Goal: Information Seeking & Learning: Find specific fact

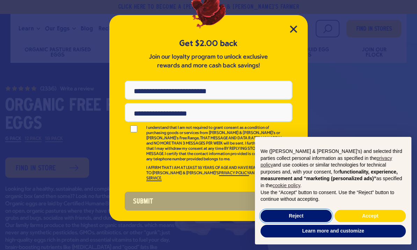
click at [314, 216] on button "Reject" at bounding box center [296, 216] width 71 height 13
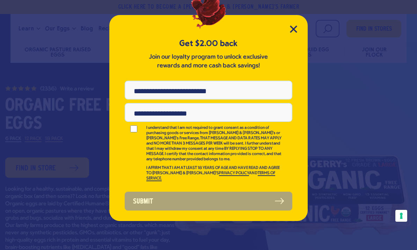
click at [296, 26] on icon "Close Modal" at bounding box center [293, 29] width 7 height 7
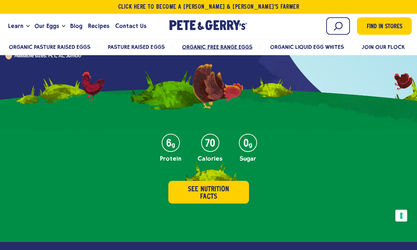
scroll to position [246, 0]
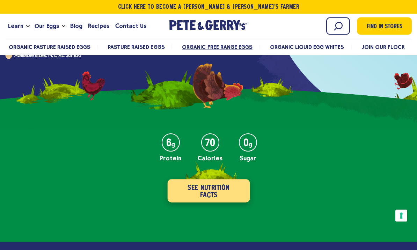
click at [218, 187] on button "See Nutrition Facts" at bounding box center [208, 191] width 82 height 23
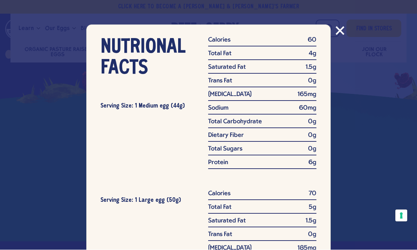
scroll to position [0, 0]
click at [342, 28] on icon "Close modal" at bounding box center [340, 31] width 9 height 9
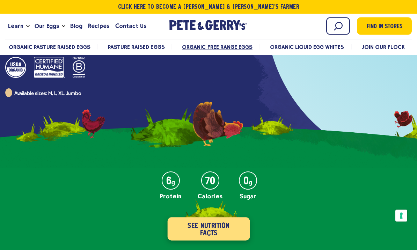
scroll to position [247, 0]
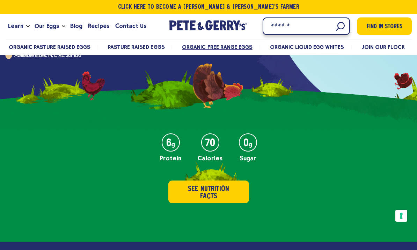
click at [335, 25] on input "Search" at bounding box center [306, 25] width 87 height 17
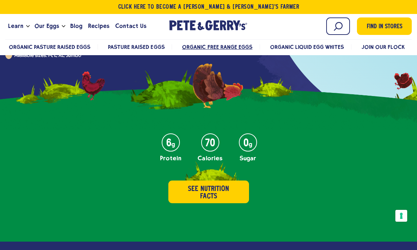
scroll to position [246, 0]
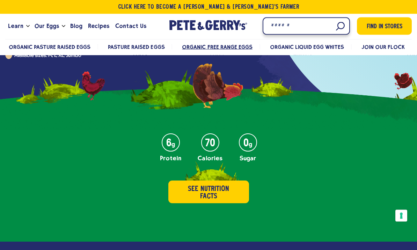
click at [337, 29] on input "Search" at bounding box center [306, 25] width 87 height 17
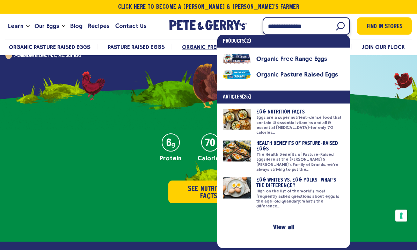
type input "**********"
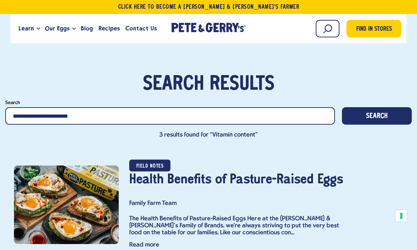
type input "**********"
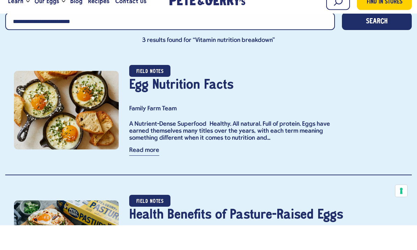
scroll to position [70, 0]
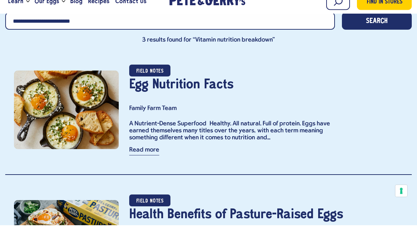
click at [146, 172] on link "Read more" at bounding box center [144, 176] width 30 height 8
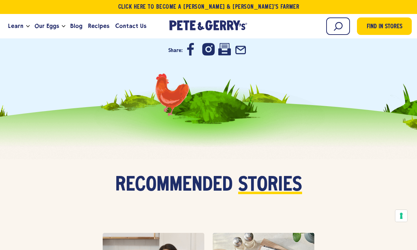
scroll to position [2042, 0]
